Goal: Task Accomplishment & Management: Manage account settings

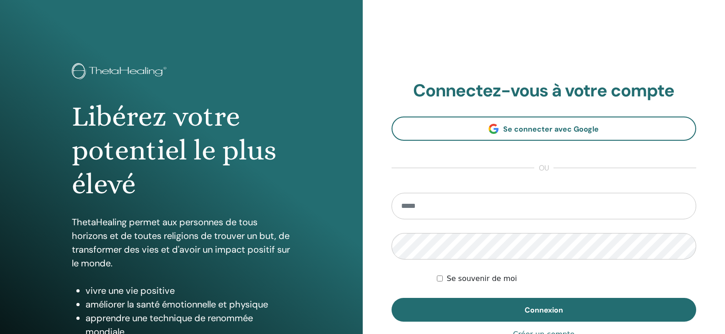
click at [483, 205] on input "email" at bounding box center [544, 206] width 305 height 27
click at [487, 204] on input "**********" at bounding box center [544, 206] width 305 height 27
type input "**********"
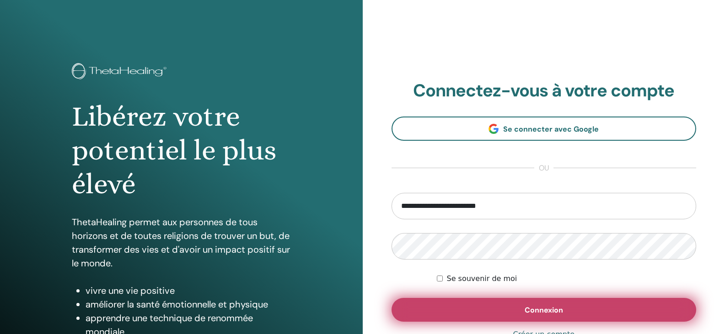
click at [531, 313] on span "Connexion" at bounding box center [544, 311] width 38 height 10
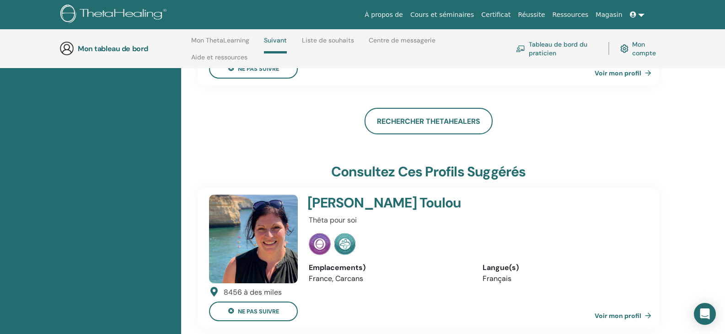
scroll to position [204, 0]
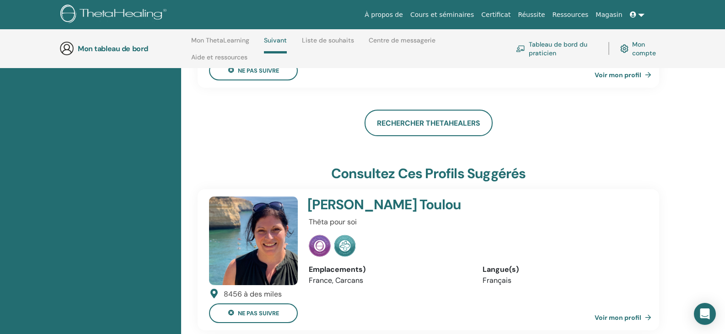
click at [629, 75] on font "Voir mon profil" at bounding box center [618, 75] width 47 height 8
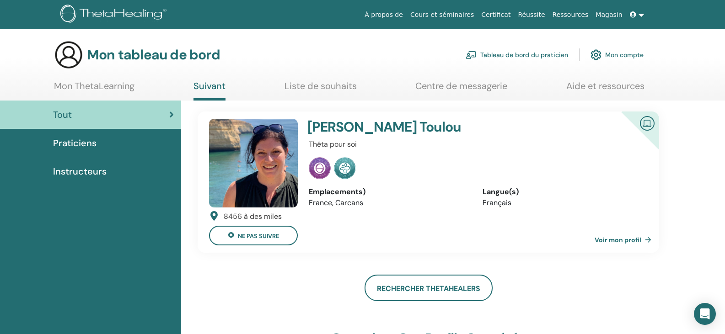
click at [614, 56] on font "Mon compte" at bounding box center [624, 55] width 38 height 8
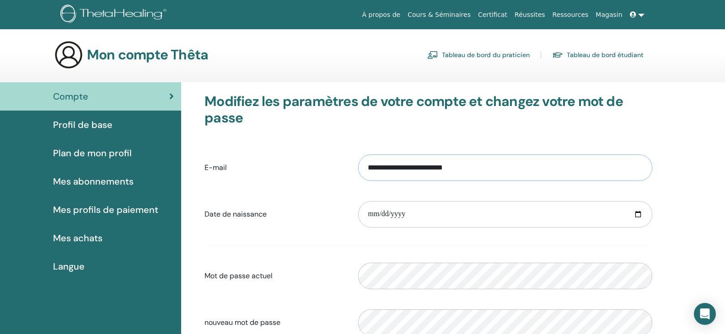
click at [511, 161] on input "**********" at bounding box center [505, 168] width 294 height 27
type input "**********"
click at [520, 209] on input "date" at bounding box center [505, 214] width 294 height 27
type input "**********"
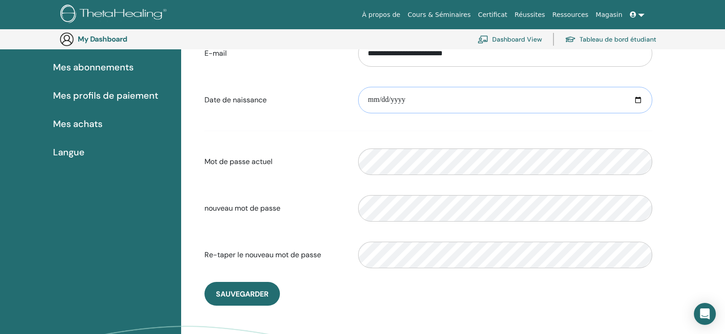
scroll to position [135, 0]
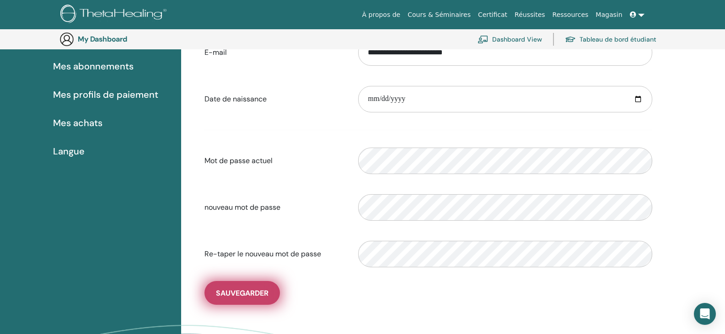
click at [242, 292] on span "sauvegarder" at bounding box center [242, 294] width 53 height 10
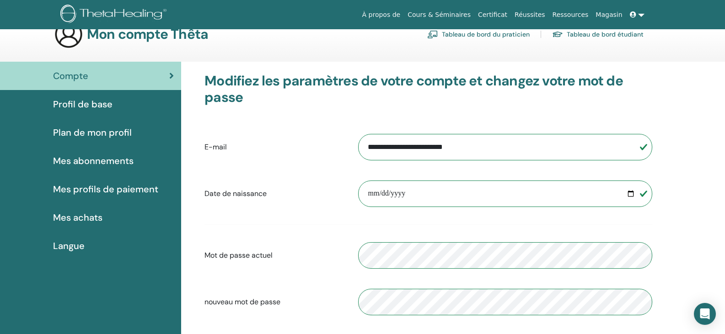
scroll to position [22, 0]
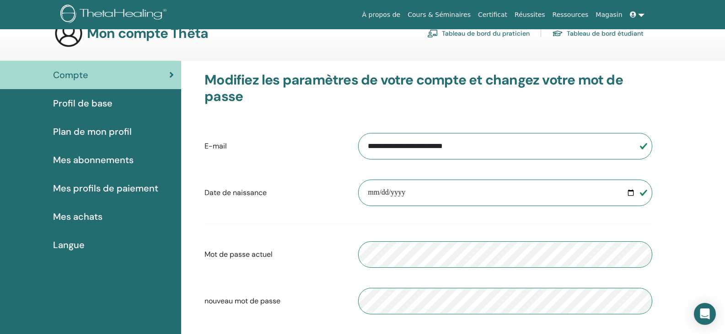
click at [115, 157] on span "Mes abonnements" at bounding box center [93, 160] width 81 height 14
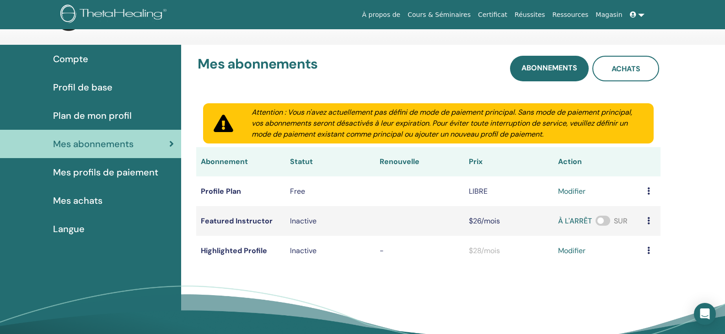
scroll to position [36, 0]
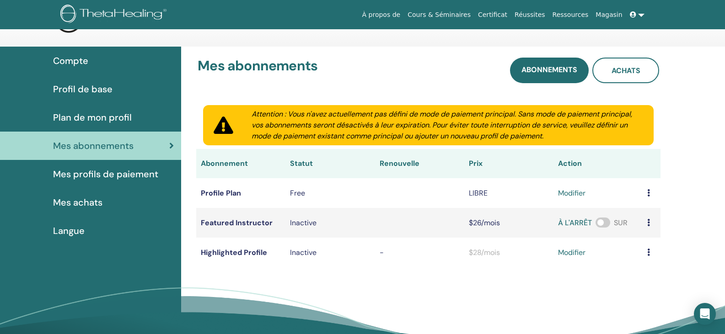
click at [95, 199] on span "Mes achats" at bounding box center [77, 203] width 49 height 14
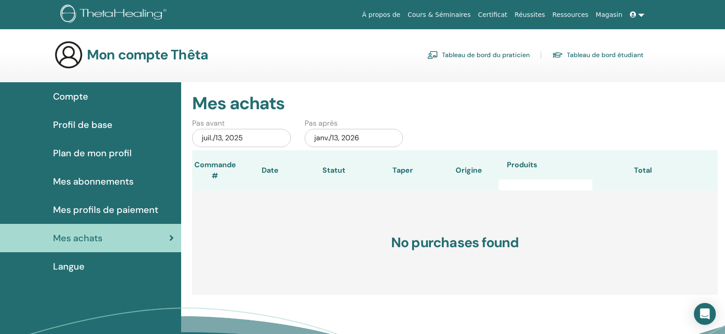
click at [574, 53] on link "Tableau de bord étudiant" at bounding box center [597, 55] width 91 height 15
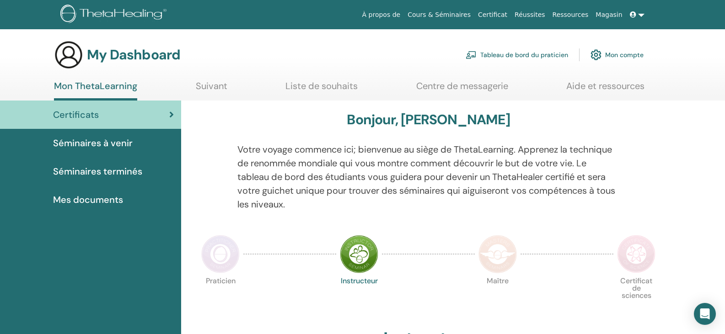
click at [98, 171] on span "Séminaires terminés" at bounding box center [97, 172] width 89 height 14
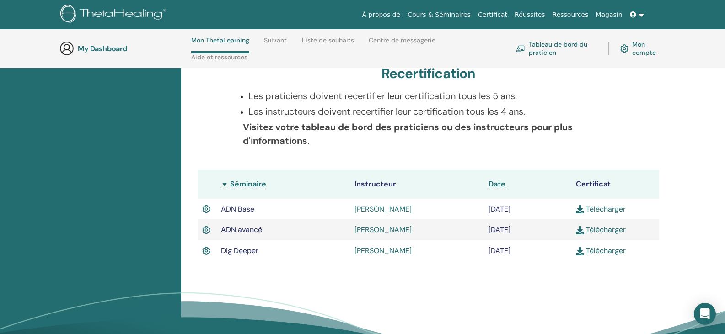
scroll to position [188, 0]
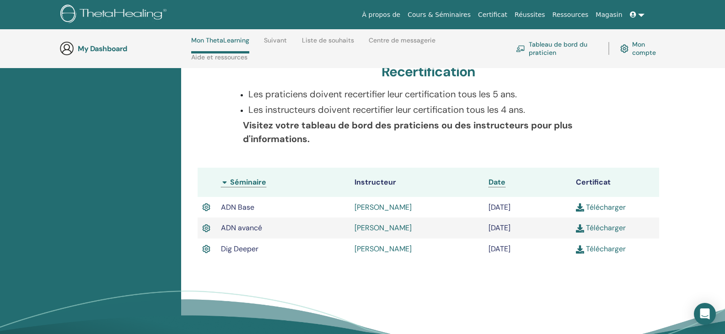
click at [616, 248] on link "Télécharger" at bounding box center [601, 249] width 50 height 10
click at [640, 16] on link at bounding box center [637, 14] width 22 height 17
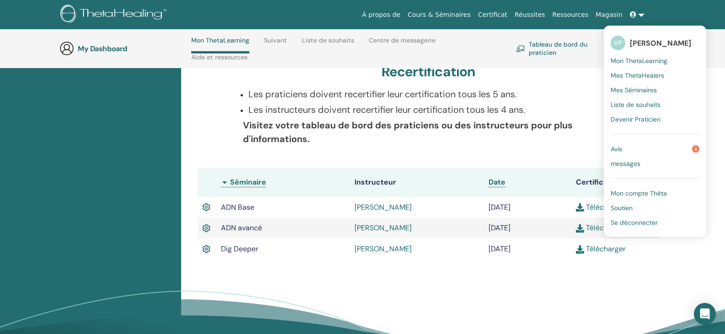
click at [623, 193] on span "Mon compte Thêta" at bounding box center [639, 193] width 56 height 8
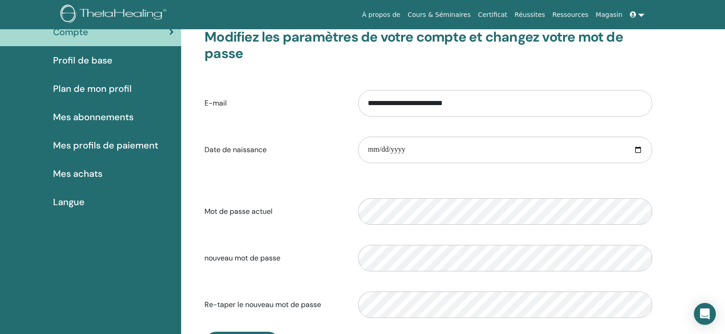
scroll to position [37, 0]
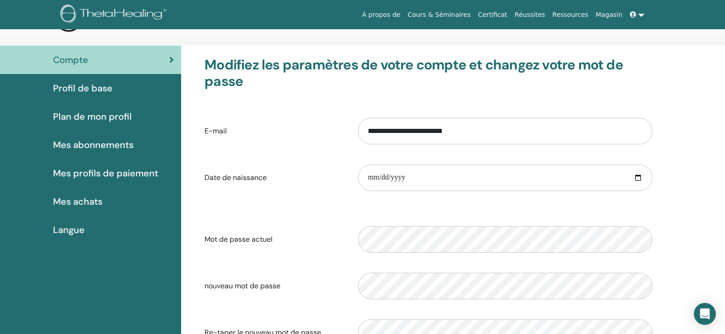
click at [643, 14] on link at bounding box center [637, 14] width 22 height 17
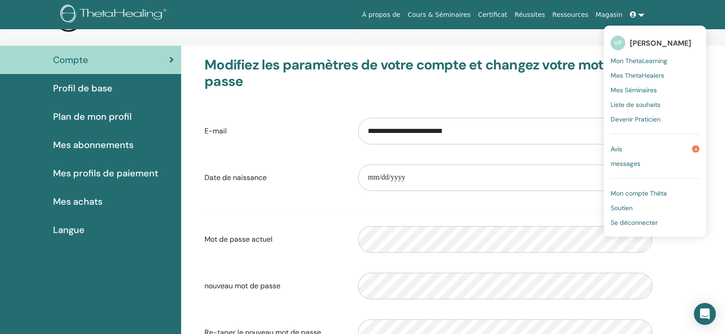
click at [641, 220] on span "Se déconnecter" at bounding box center [634, 223] width 47 height 8
